Goal: Information Seeking & Learning: Learn about a topic

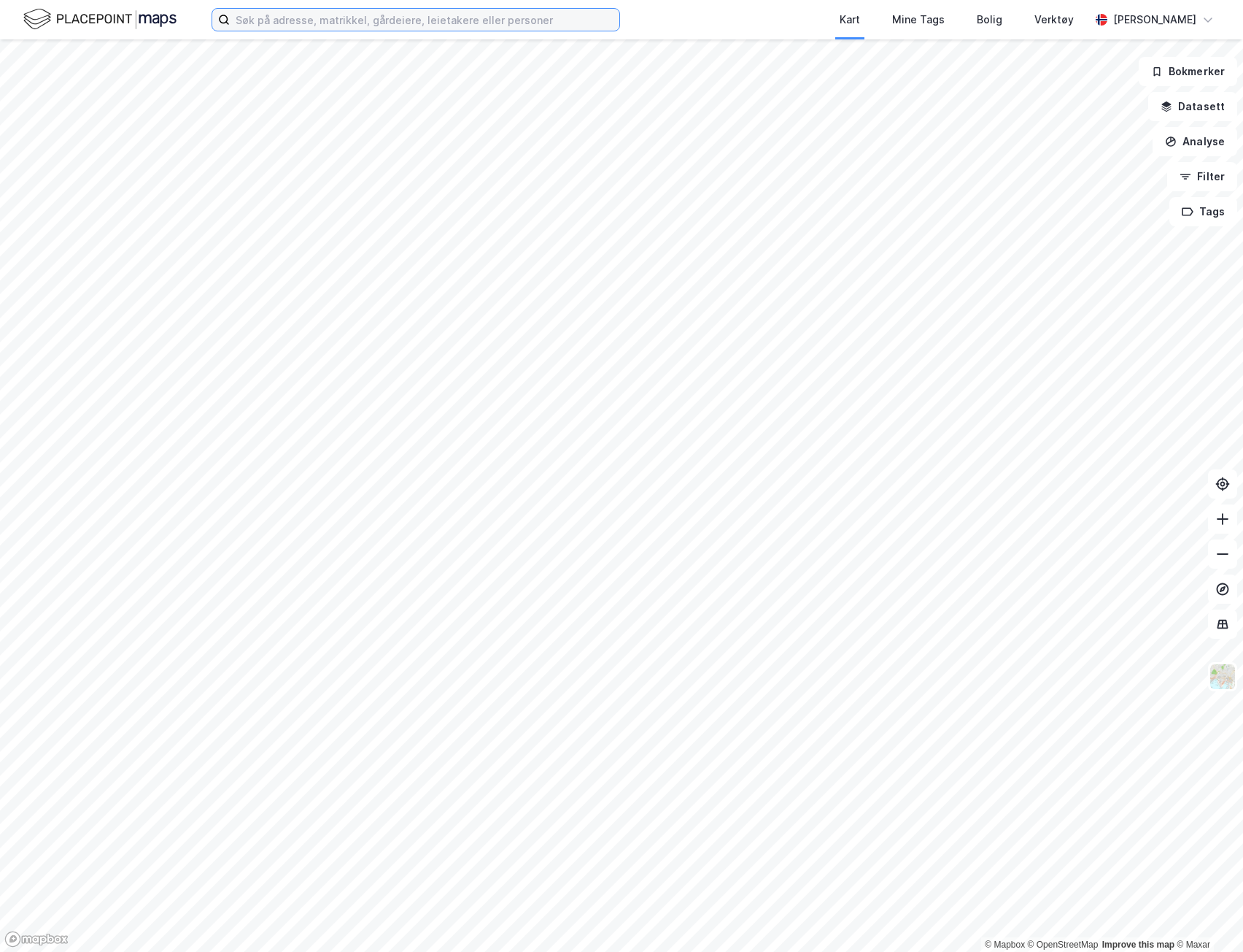
click at [443, 18] on input at bounding box center [424, 20] width 390 height 22
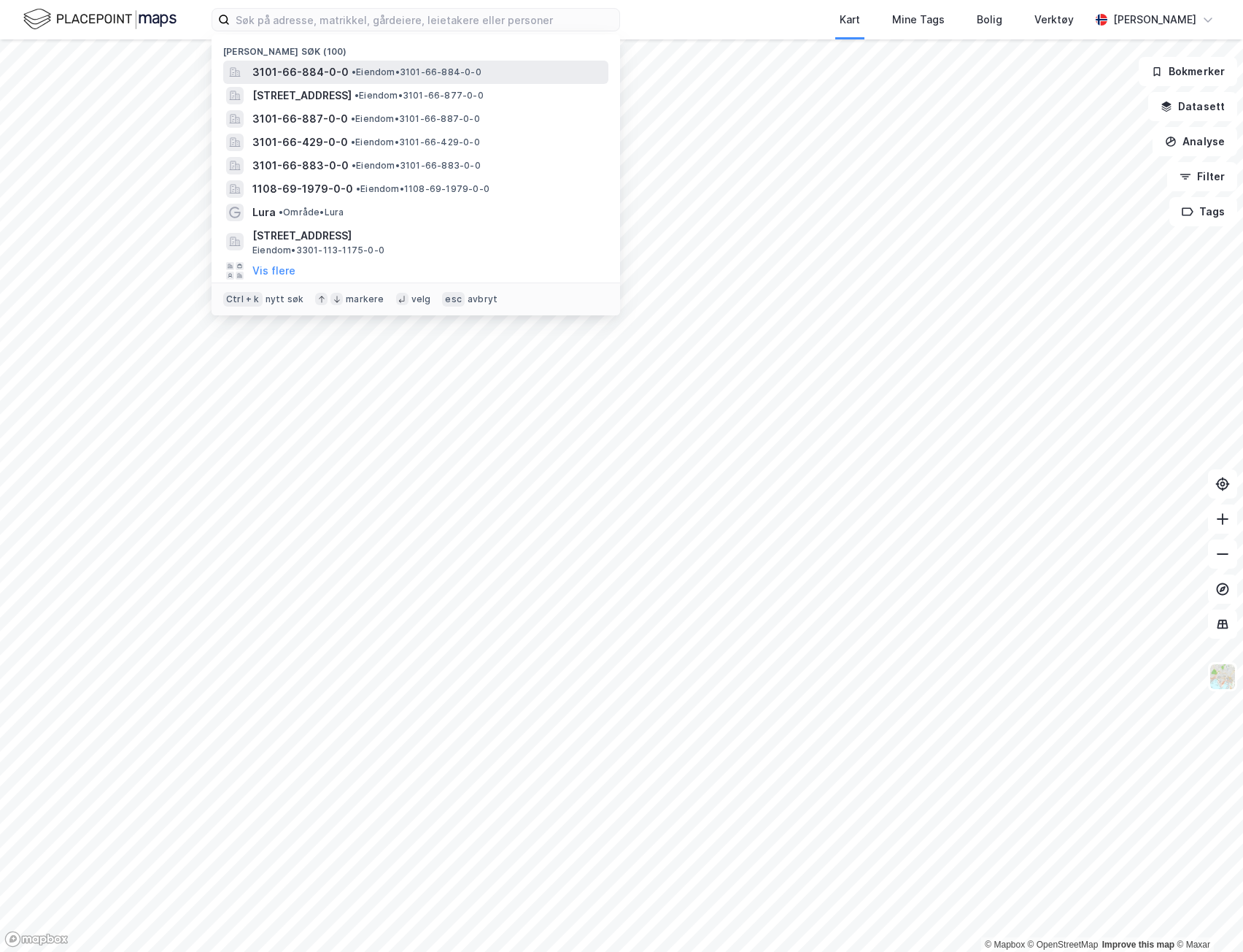
click at [314, 71] on span "3101-66-884-0-0" at bounding box center [300, 71] width 96 height 17
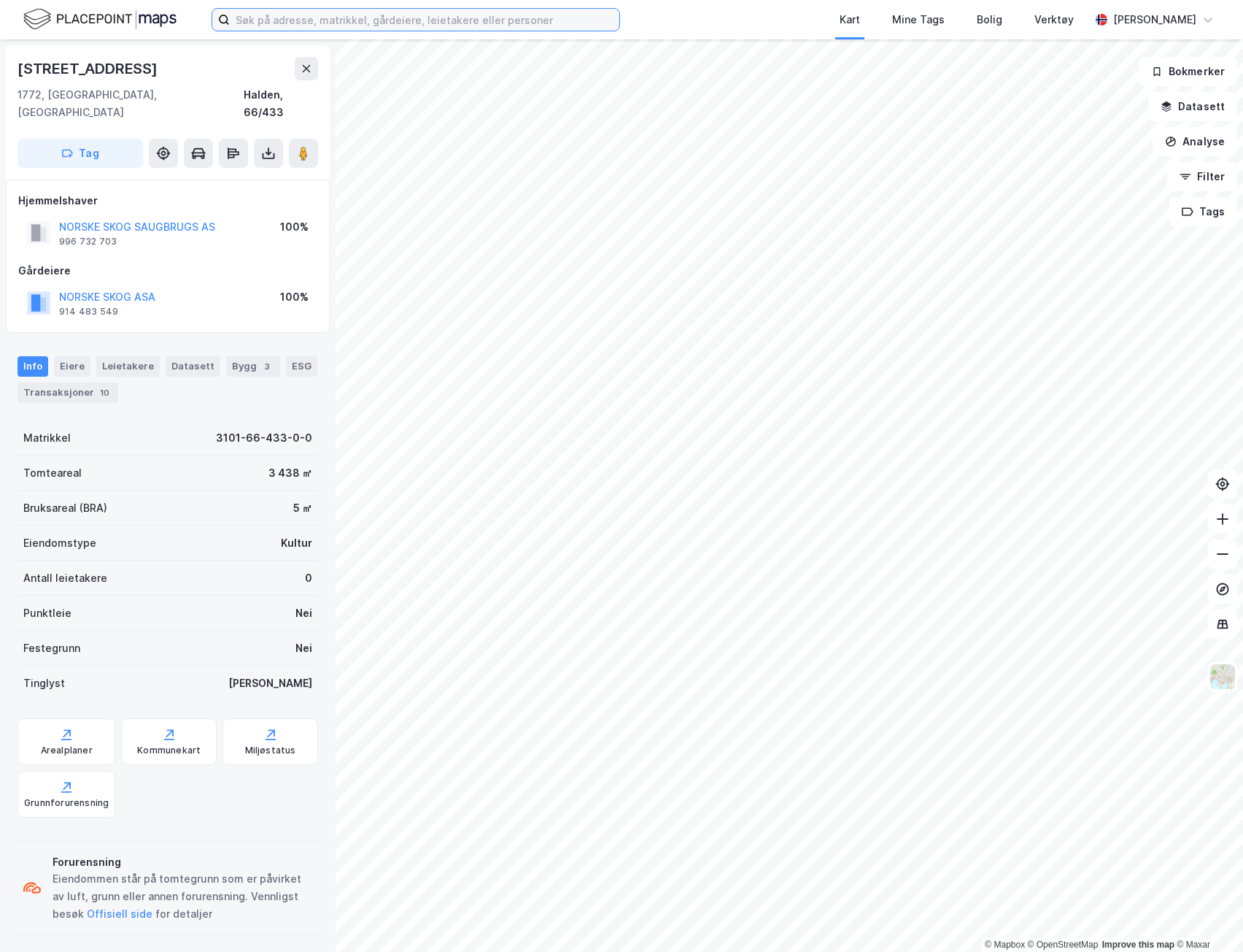
click at [273, 21] on input at bounding box center [424, 20] width 390 height 22
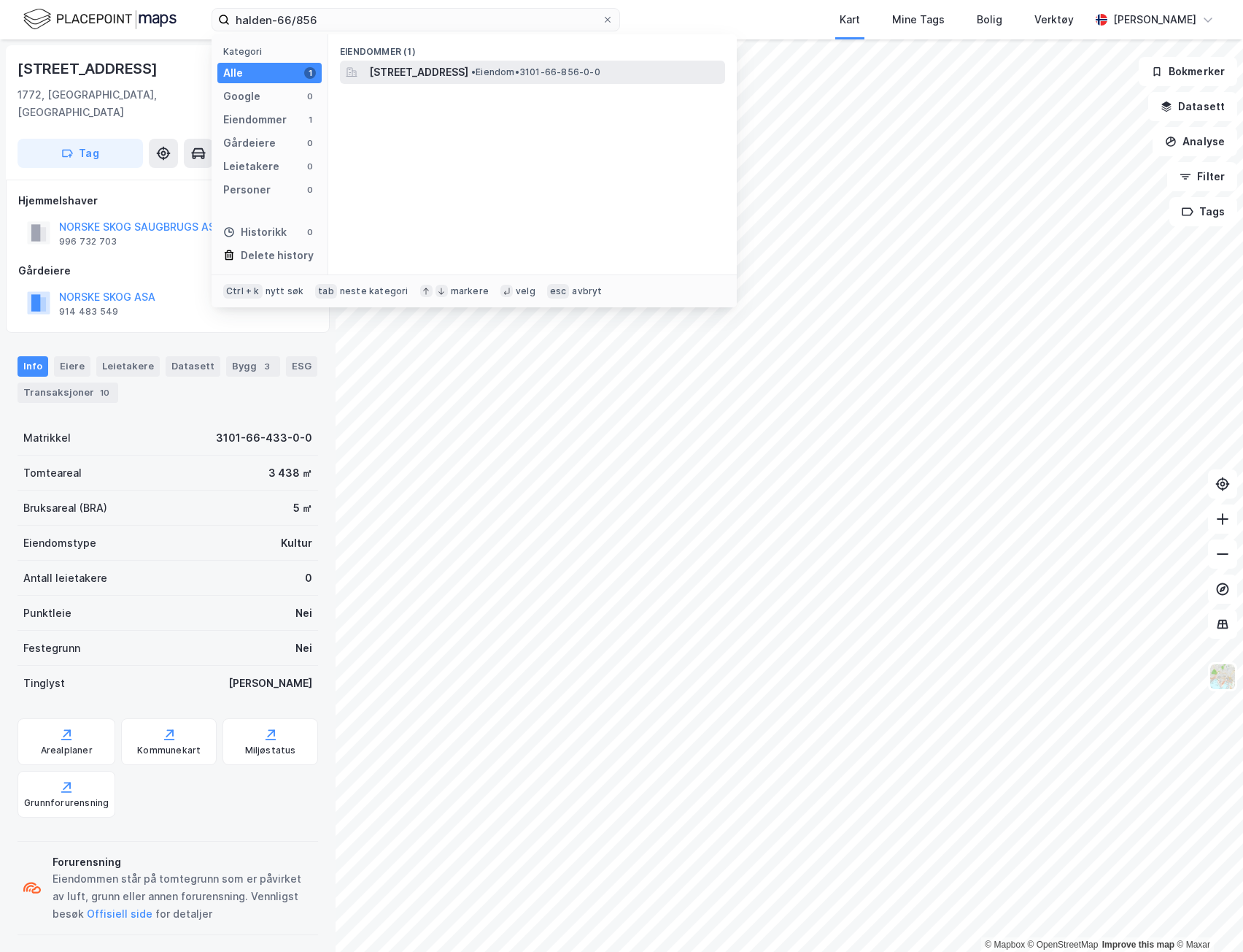
click at [468, 64] on span "[STREET_ADDRESS]" at bounding box center [418, 71] width 99 height 17
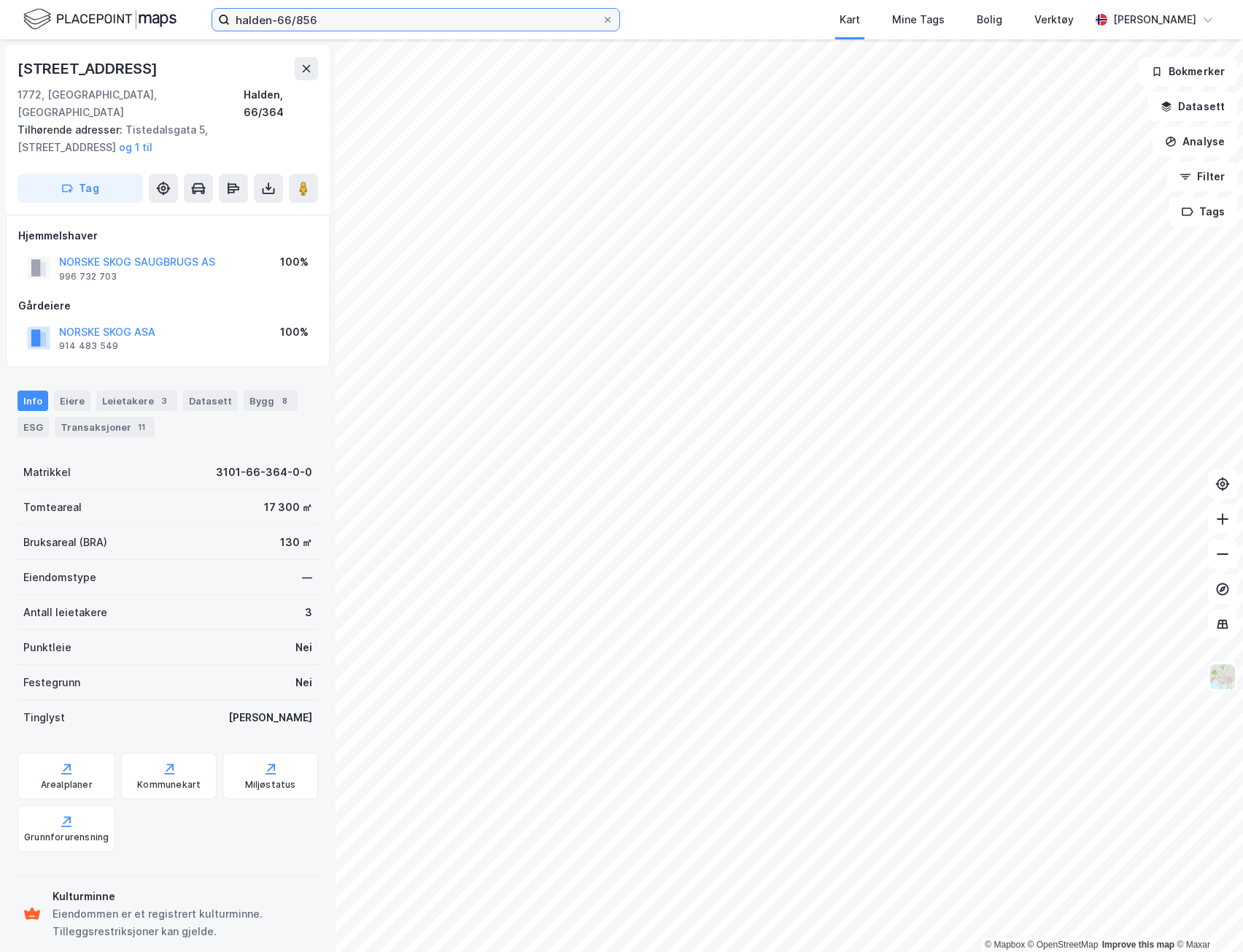
click at [341, 24] on input "halden-66/856" at bounding box center [416, 20] width 372 height 22
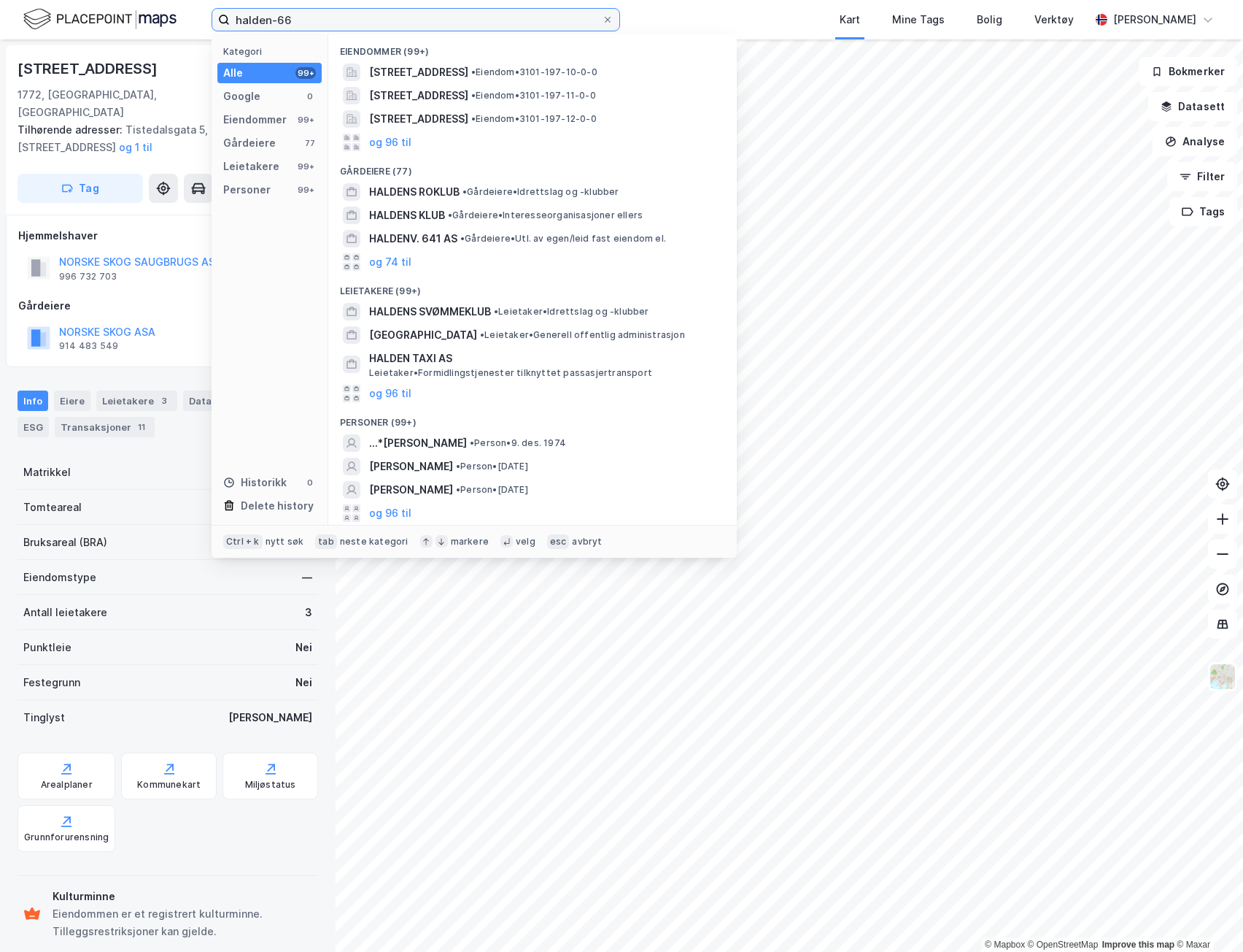
type input "halden-66"
